Goal: Task Accomplishment & Management: Complete application form

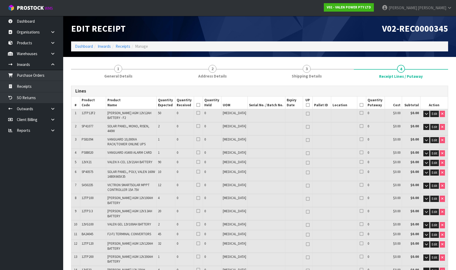
scroll to position [48, 0]
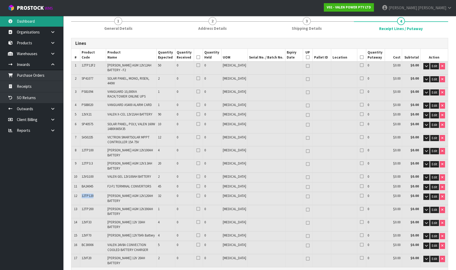
click at [28, 21] on link "Dashboard" at bounding box center [31, 21] width 63 height 11
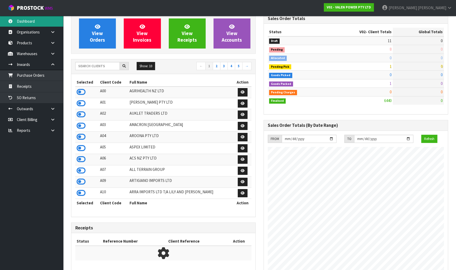
scroll to position [409, 192]
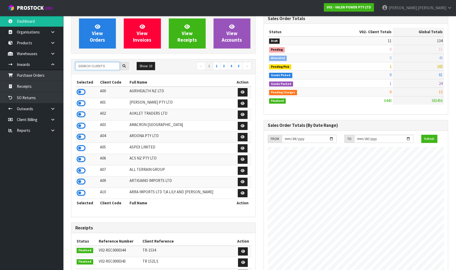
click at [100, 67] on input "text" at bounding box center [97, 66] width 44 height 8
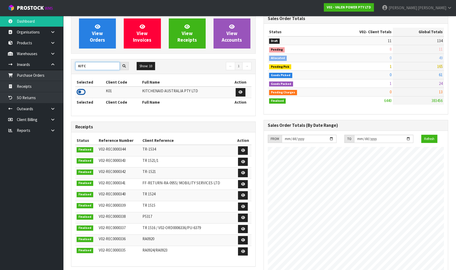
type input "KITC"
click at [79, 93] on icon at bounding box center [81, 92] width 9 height 8
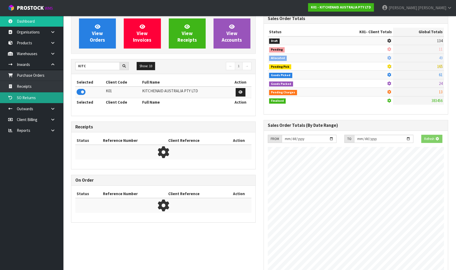
scroll to position [262959, 263094]
click at [28, 81] on link "Receipts" at bounding box center [31, 86] width 63 height 11
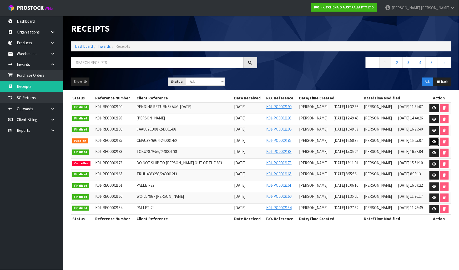
click at [436, 140] on icon at bounding box center [435, 141] width 4 height 3
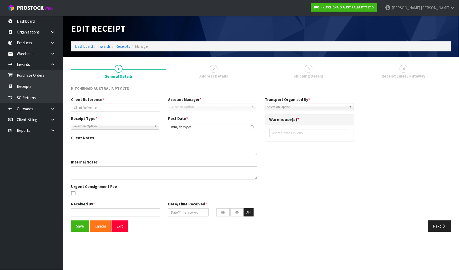
type input "CMAU3846954-240001482"
type input "[DATE]"
type input "[PERSON_NAME]"
type input "[DATE]"
type input "04"
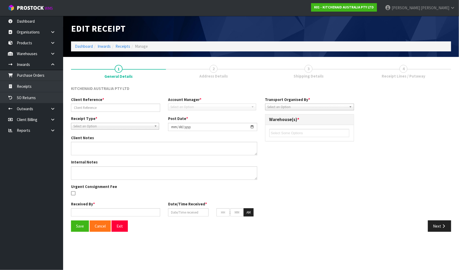
type input "50"
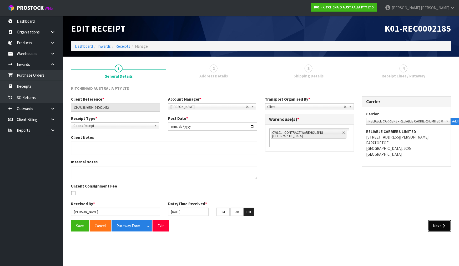
click at [442, 226] on icon "button" at bounding box center [444, 226] width 5 height 4
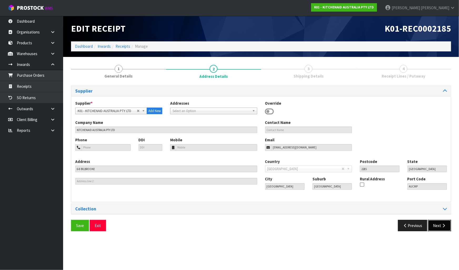
click at [442, 226] on icon "button" at bounding box center [444, 225] width 5 height 4
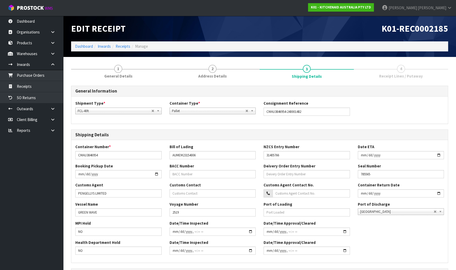
scroll to position [97, 0]
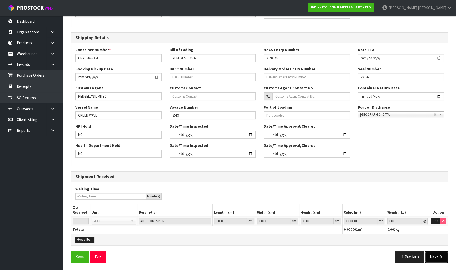
click at [431, 257] on button "Next" at bounding box center [436, 256] width 23 height 11
click at [439, 256] on icon "button" at bounding box center [440, 257] width 5 height 4
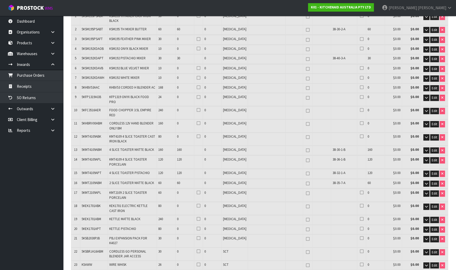
click at [439, 178] on td "Edit" at bounding box center [433, 173] width 27 height 9
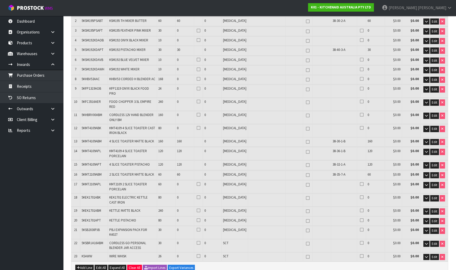
scroll to position [169, 0]
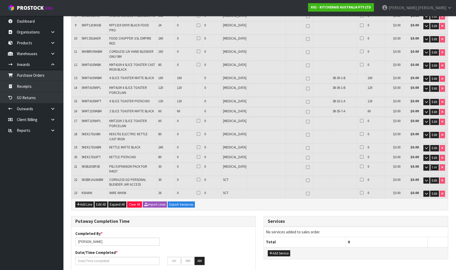
click at [435, 165] on span "Edit" at bounding box center [435, 167] width 6 height 4
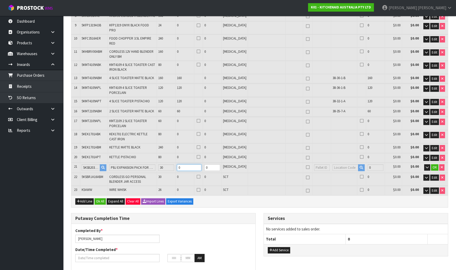
drag, startPoint x: 194, startPoint y: 155, endPoint x: 184, endPoint y: 157, distance: 9.8
click at [184, 162] on td "0" at bounding box center [188, 167] width 27 height 10
type input "2"
type input "321"
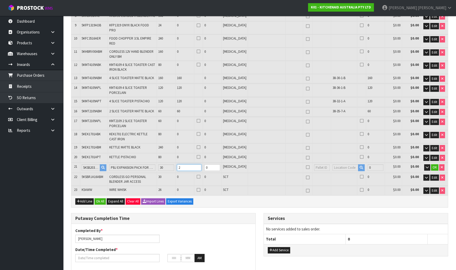
type input "19.96224"
type input "3254.15"
type input "0"
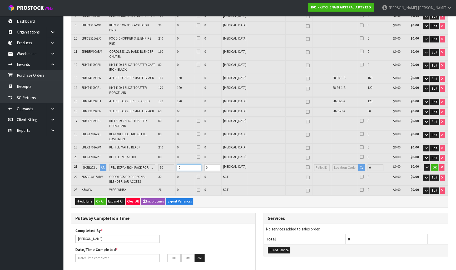
type input "3"
type input "321"
type input "19.966541"
type input "3254.85"
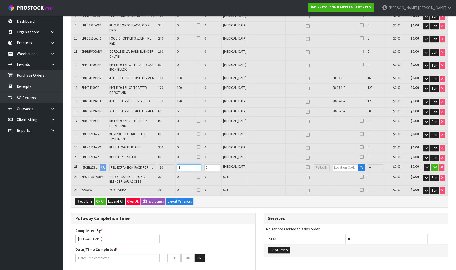
type input "30"
type input "335"
type input "20.10336"
type input "3277.25"
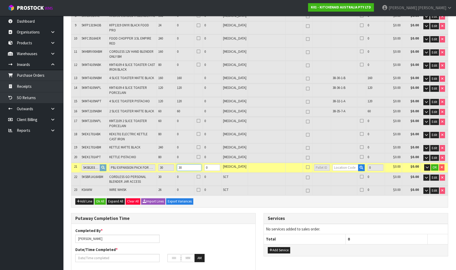
type input "30"
click at [339, 162] on td at bounding box center [348, 167] width 35 height 10
click at [340, 164] on input "text" at bounding box center [346, 167] width 26 height 7
type input "38-31-5-B"
type input "580"
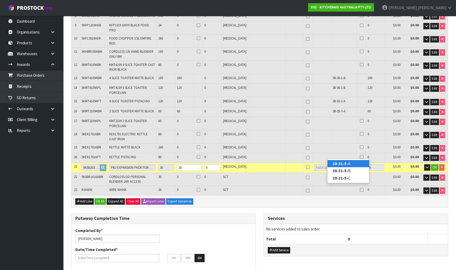
type input "30"
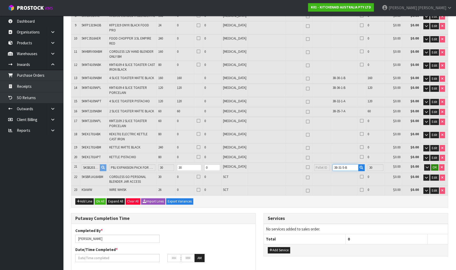
type input "38-31-5-B"
click at [434, 165] on span "OK" at bounding box center [435, 167] width 4 height 4
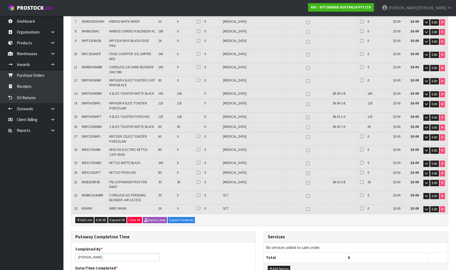
scroll to position [145, 0]
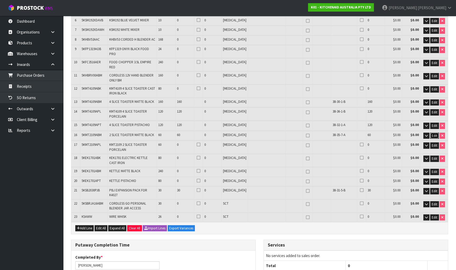
click at [434, 133] on span "Edit" at bounding box center [435, 135] width 6 height 4
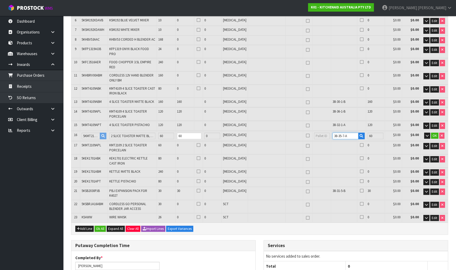
click at [351, 132] on input "38-35-7-A" at bounding box center [346, 135] width 26 height 7
type input "38-31-7-B"
click at [432, 132] on button "OK" at bounding box center [434, 135] width 7 height 6
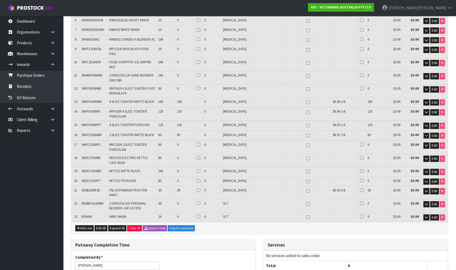
click at [427, 134] on icon "button" at bounding box center [426, 135] width 3 height 3
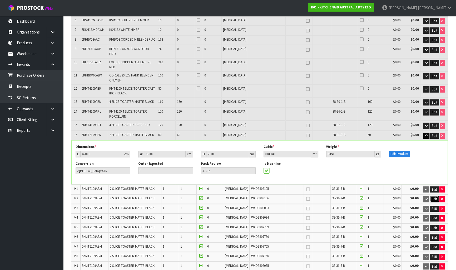
click at [432, 196] on span "Edit" at bounding box center [435, 198] width 6 height 4
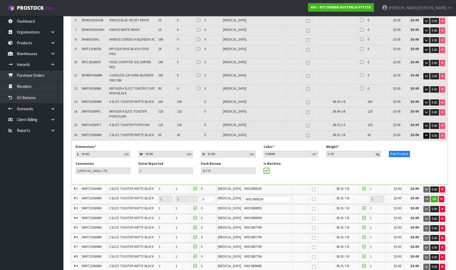
click at [350, 196] on div "38-31-7-B" at bounding box center [351, 198] width 31 height 5
click at [435, 196] on span "OK" at bounding box center [434, 198] width 4 height 4
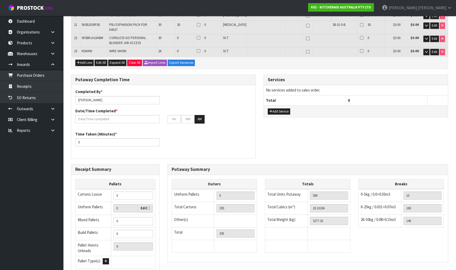
scroll to position [953, 0]
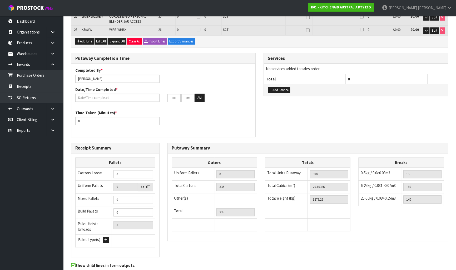
scroll to position [357, 0]
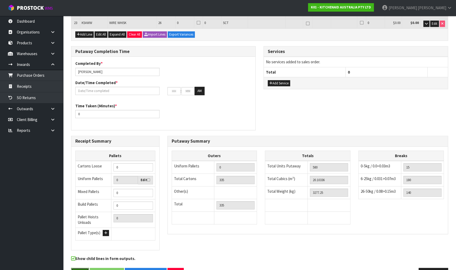
click at [78, 267] on button "Save" at bounding box center [80, 272] width 18 height 11
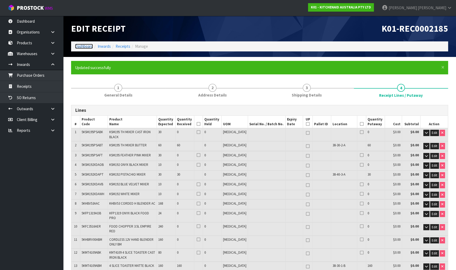
click at [90, 44] on link "Dashboard" at bounding box center [84, 46] width 18 height 5
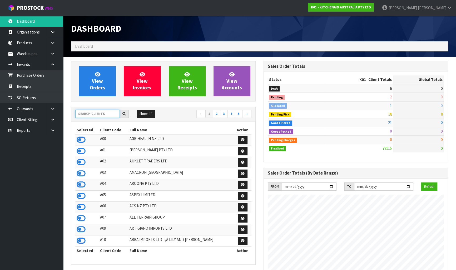
scroll to position [328, 192]
click at [97, 112] on input "text" at bounding box center [97, 114] width 44 height 8
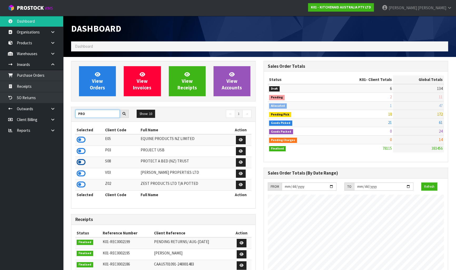
type input "PRO"
click at [81, 162] on icon at bounding box center [81, 162] width 9 height 8
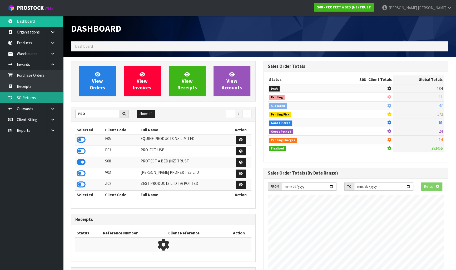
scroll to position [262959, 263094]
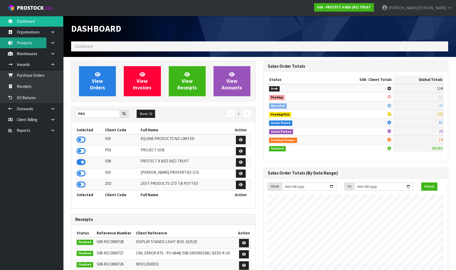
click at [24, 43] on link "Products" at bounding box center [31, 42] width 63 height 11
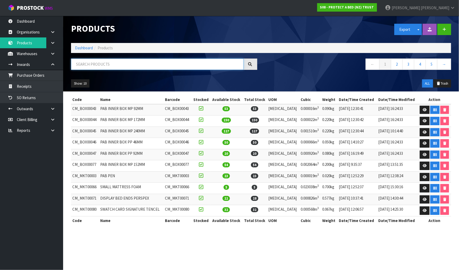
click at [93, 64] on input "text" at bounding box center [157, 63] width 173 height 11
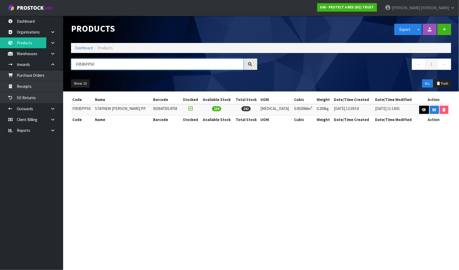
type input "F0595PPS0"
click at [424, 111] on icon at bounding box center [425, 109] width 4 height 3
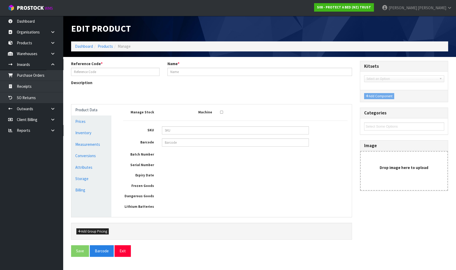
type input "F0595PPS0"
type input "STAYNEW [PERSON_NAME] PP"
type input "21182"
type input "9336473014758"
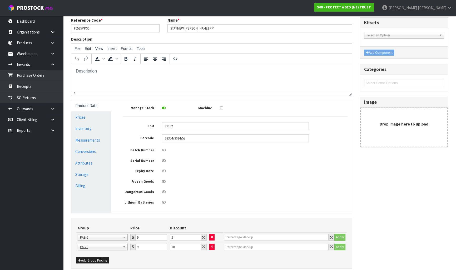
scroll to position [68, 0]
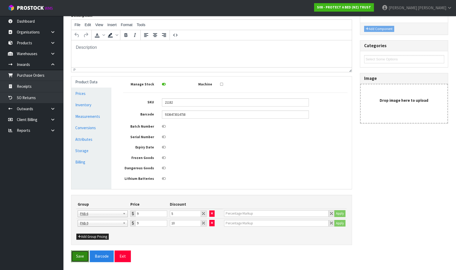
click at [80, 256] on button "Save" at bounding box center [80, 255] width 18 height 11
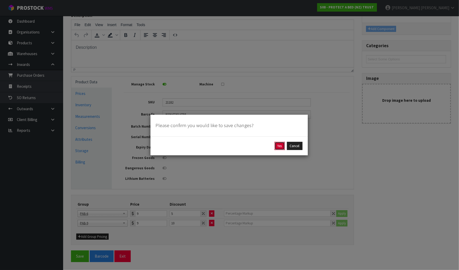
click at [280, 146] on button "Yes" at bounding box center [280, 146] width 10 height 8
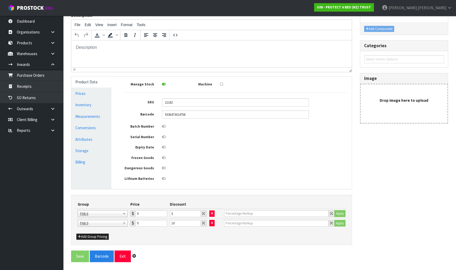
scroll to position [0, 0]
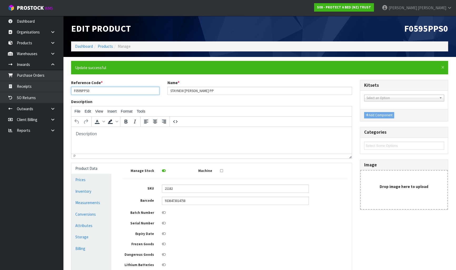
click at [93, 90] on input "F0595PPS0" at bounding box center [115, 91] width 88 height 8
click at [53, 54] on icon at bounding box center [52, 54] width 5 height 4
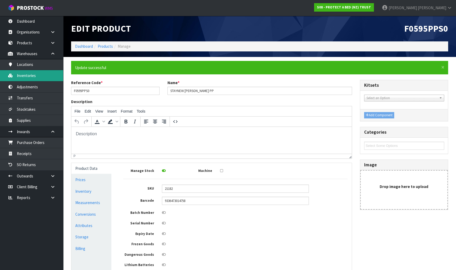
click at [41, 77] on link "Inventories" at bounding box center [31, 75] width 63 height 11
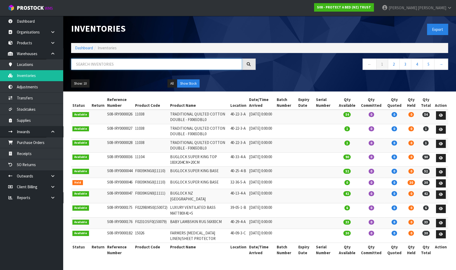
click at [133, 65] on input "text" at bounding box center [156, 63] width 171 height 11
paste input "F0595PPS0"
drag, startPoint x: 133, startPoint y: 65, endPoint x: 29, endPoint y: 70, distance: 104.7
click at [29, 70] on body "Toggle navigation ProStock WMS S08 - PROTECT A BED (NZ) TRUST [PERSON_NAME] Log…" at bounding box center [228, 135] width 456 height 270
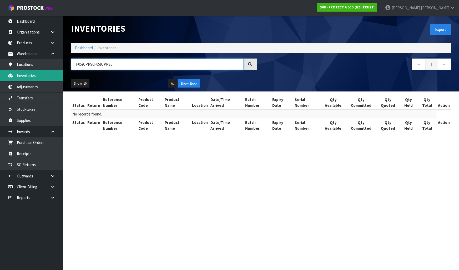
paste input "text"
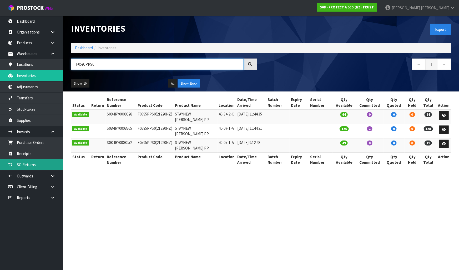
type input "F0595PPS0"
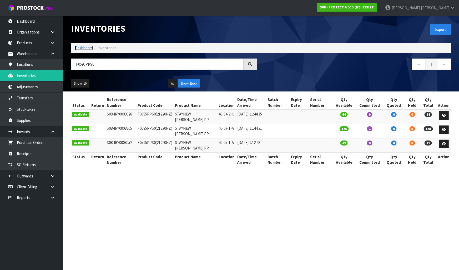
click at [79, 46] on link "Dashboard" at bounding box center [84, 47] width 18 height 5
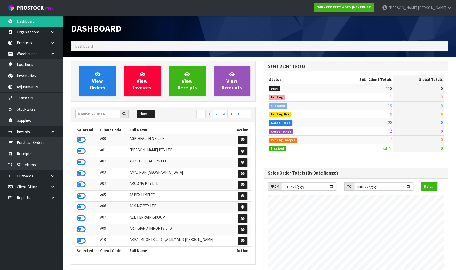
scroll to position [328, 192]
click at [103, 112] on input "text" at bounding box center [97, 114] width 44 height 8
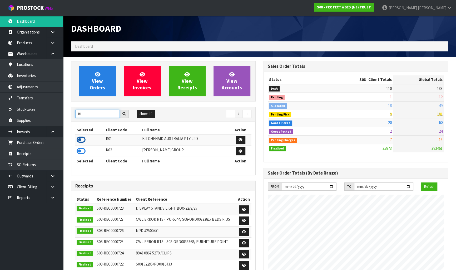
type input "KI"
click at [83, 139] on icon at bounding box center [81, 140] width 9 height 8
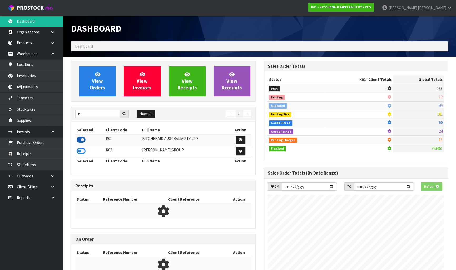
scroll to position [328, 192]
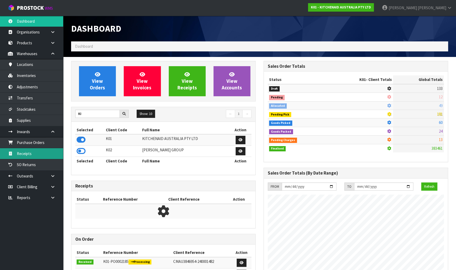
click at [43, 152] on link "Receipts" at bounding box center [31, 153] width 63 height 11
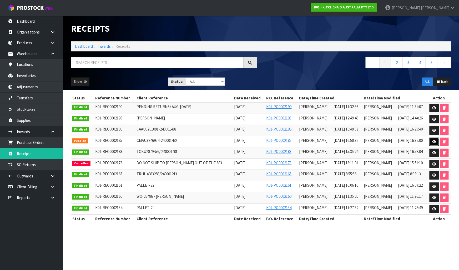
click at [435, 140] on icon at bounding box center [435, 141] width 4 height 3
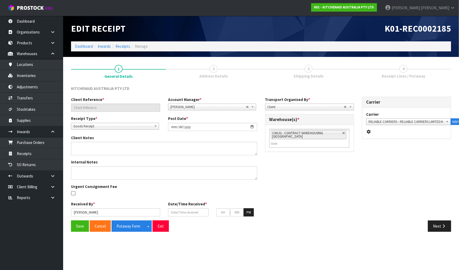
type input "CMAU3846954-240001482"
type input "[DATE]"
type input "[PERSON_NAME]"
type input "[DATE]"
type input "04"
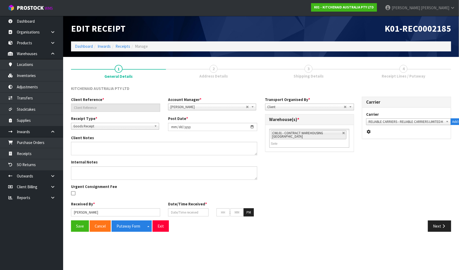
type input "50"
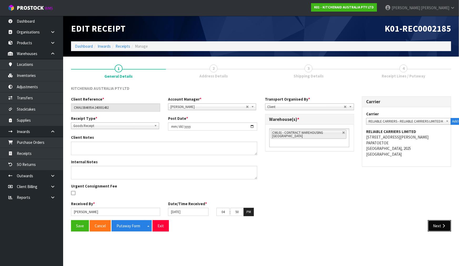
click at [443, 222] on button "Next" at bounding box center [439, 225] width 23 height 11
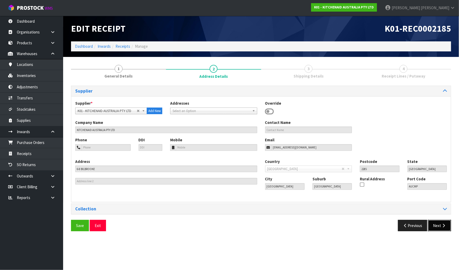
click at [441, 228] on button "Next" at bounding box center [439, 225] width 23 height 11
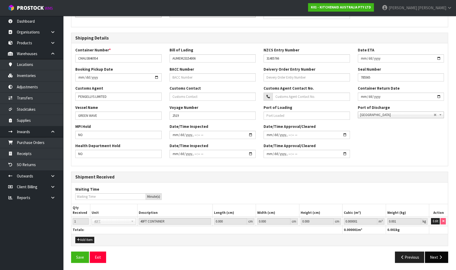
scroll to position [97, 0]
drag, startPoint x: 436, startPoint y: 257, endPoint x: 459, endPoint y: 199, distance: 63.0
click at [436, 257] on button "Next" at bounding box center [436, 256] width 23 height 11
click at [437, 257] on button "Next" at bounding box center [436, 256] width 23 height 11
click at [409, 68] on div "Seal Number 785565" at bounding box center [401, 73] width 94 height 15
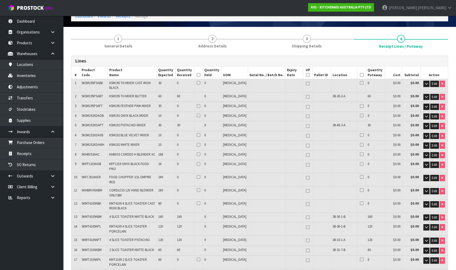
scroll to position [21, 0]
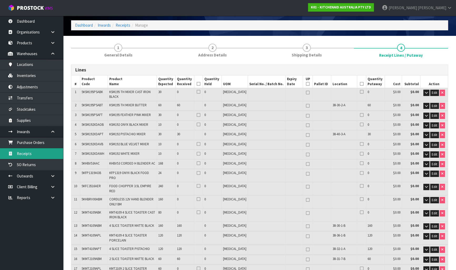
click at [37, 152] on link "Receipts" at bounding box center [31, 153] width 63 height 11
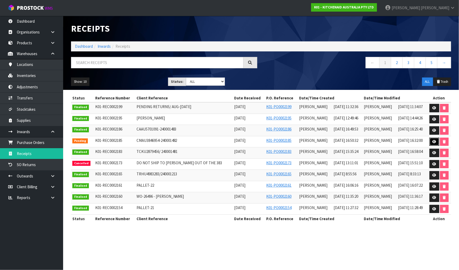
click at [434, 140] on icon at bounding box center [435, 141] width 4 height 3
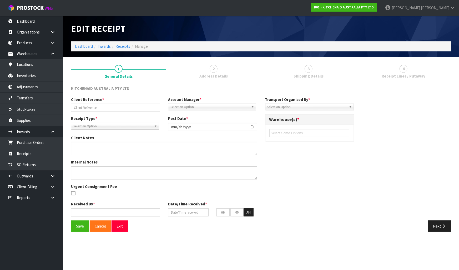
type input "CMAU3846954-240001482"
type input "[DATE]"
type input "[PERSON_NAME]"
type input "[DATE]"
type input "04"
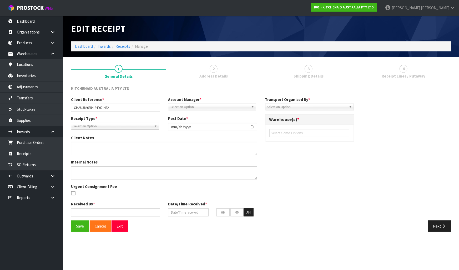
type input "50"
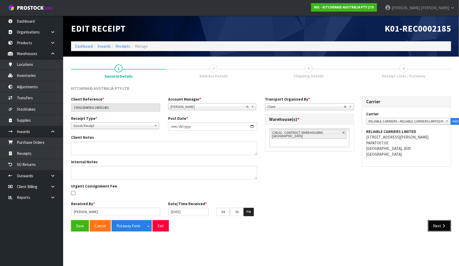
click at [442, 227] on icon "button" at bounding box center [444, 226] width 5 height 4
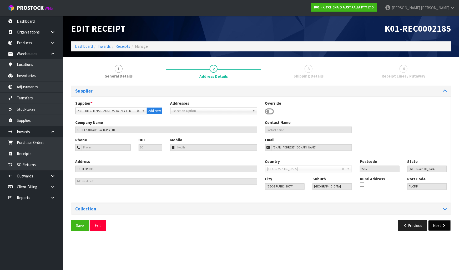
click at [442, 228] on button "Next" at bounding box center [439, 225] width 23 height 11
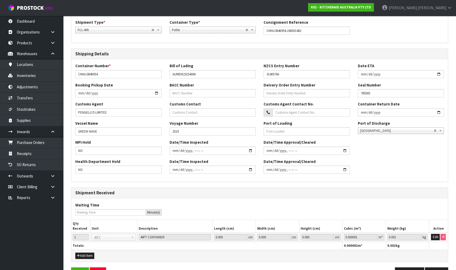
scroll to position [97, 0]
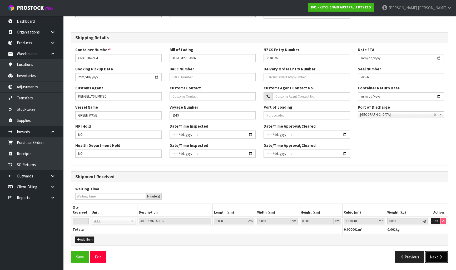
click at [441, 256] on icon "button" at bounding box center [440, 257] width 5 height 4
click at [441, 252] on button "Next" at bounding box center [436, 256] width 23 height 11
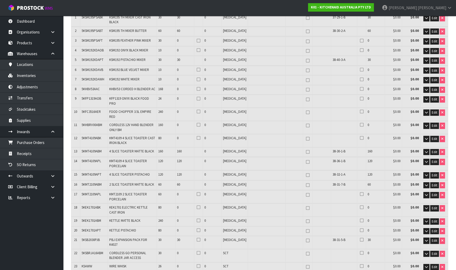
scroll to position [215, 0]
